Goal: Task Accomplishment & Management: Use online tool/utility

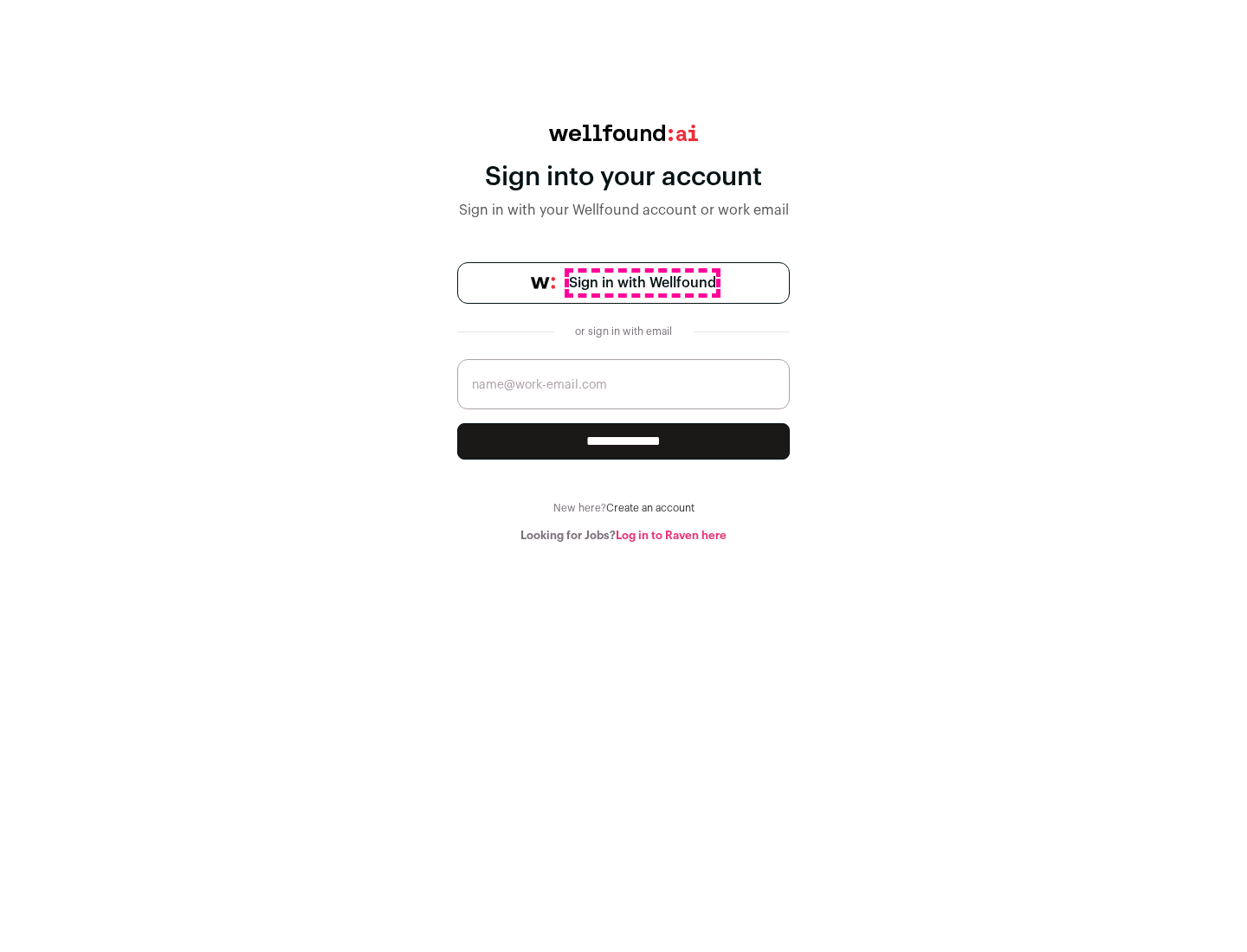
click at [641, 283] on span "Sign in with Wellfound" at bounding box center [643, 283] width 147 height 21
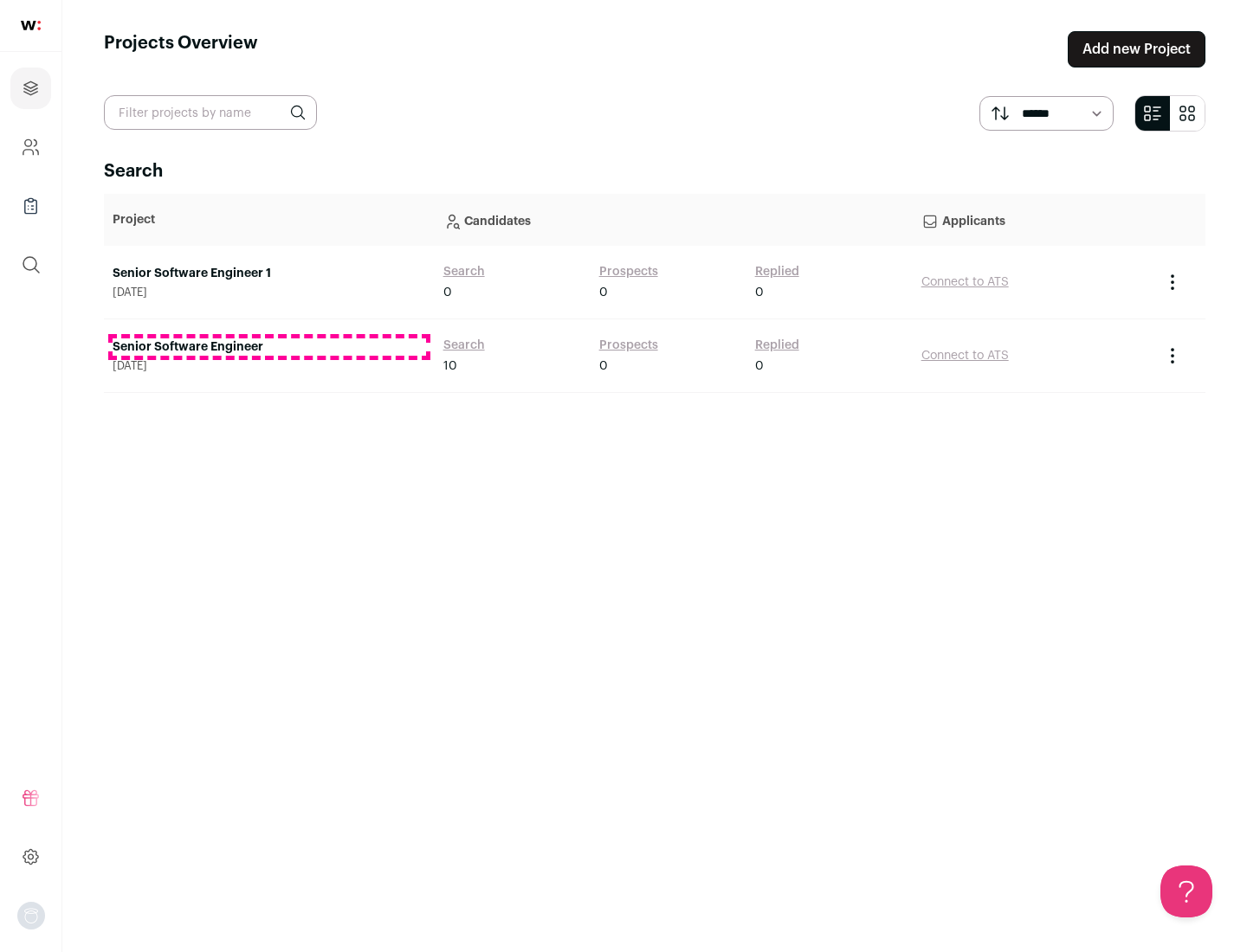
click at [269, 347] on link "Senior Software Engineer" at bounding box center [270, 347] width 314 height 17
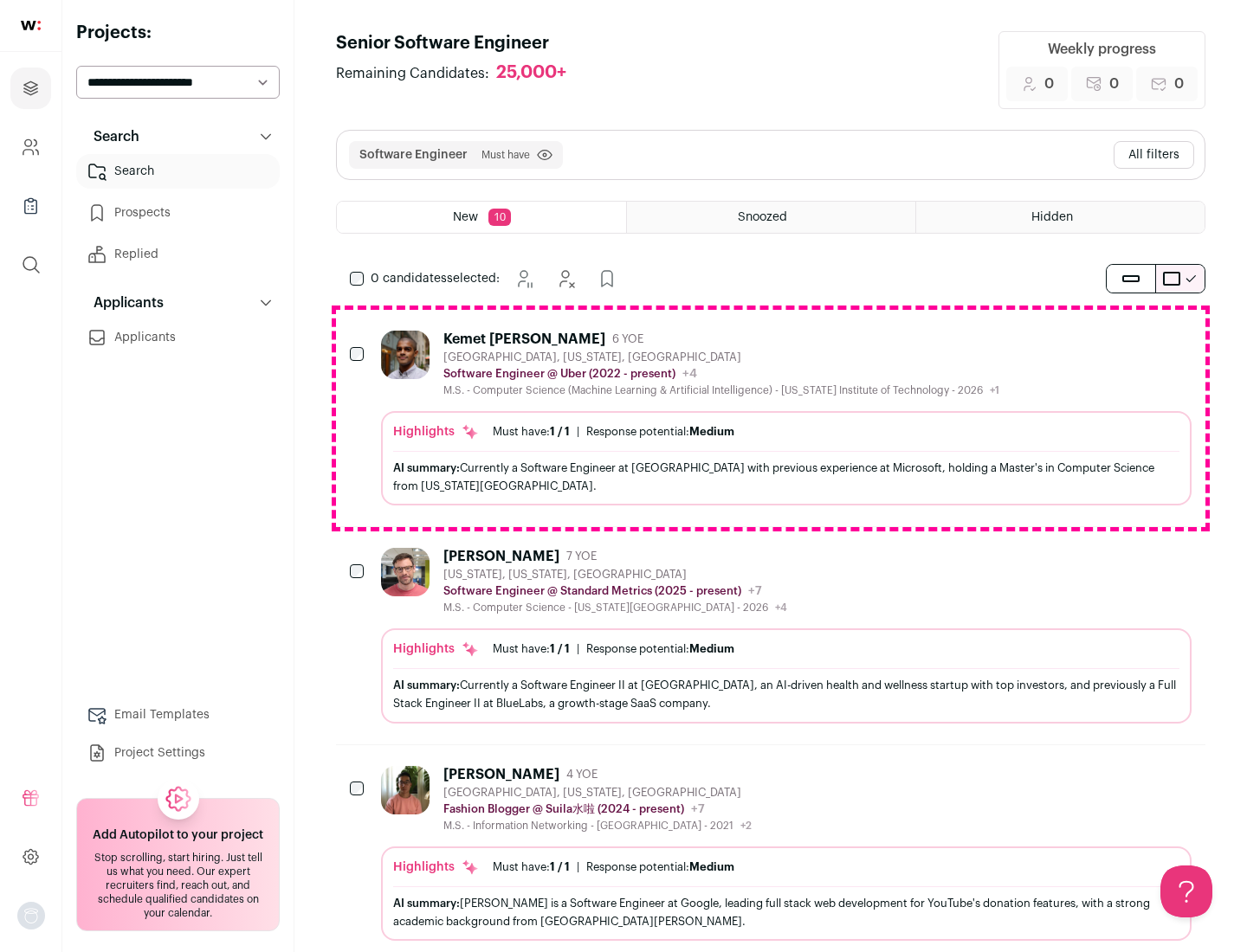
click at [770, 418] on div "Highlights Must have: 1 / 1 How many must haves have been fulfilled? | Response…" at bounding box center [786, 458] width 810 height 94
